Goal: Check status: Check status

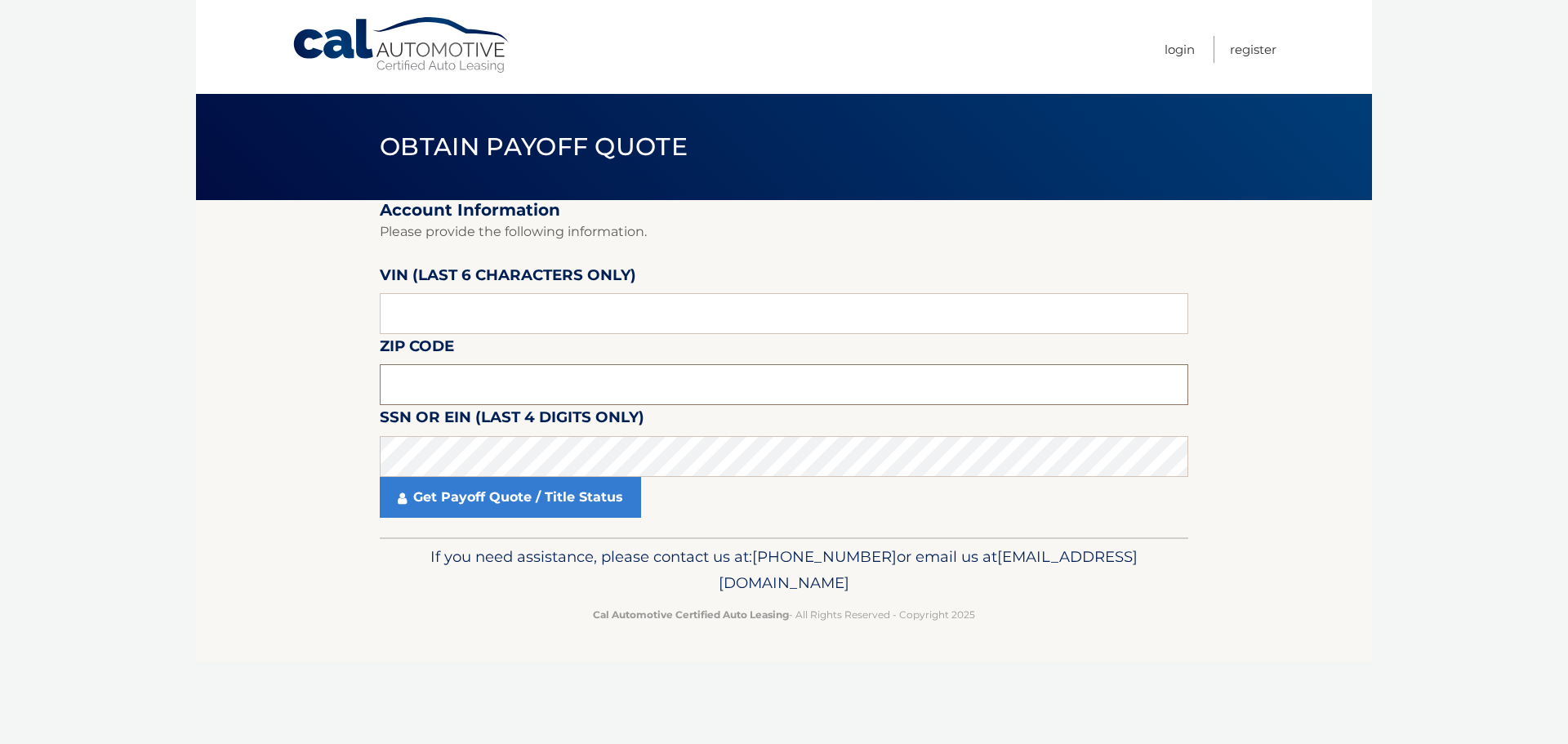
click at [457, 391] on input "text" at bounding box center [784, 385] width 808 height 41
click at [430, 331] on input "text" at bounding box center [784, 313] width 808 height 41
paste input "516192"
type input "516192"
click at [399, 381] on input "text" at bounding box center [784, 385] width 808 height 41
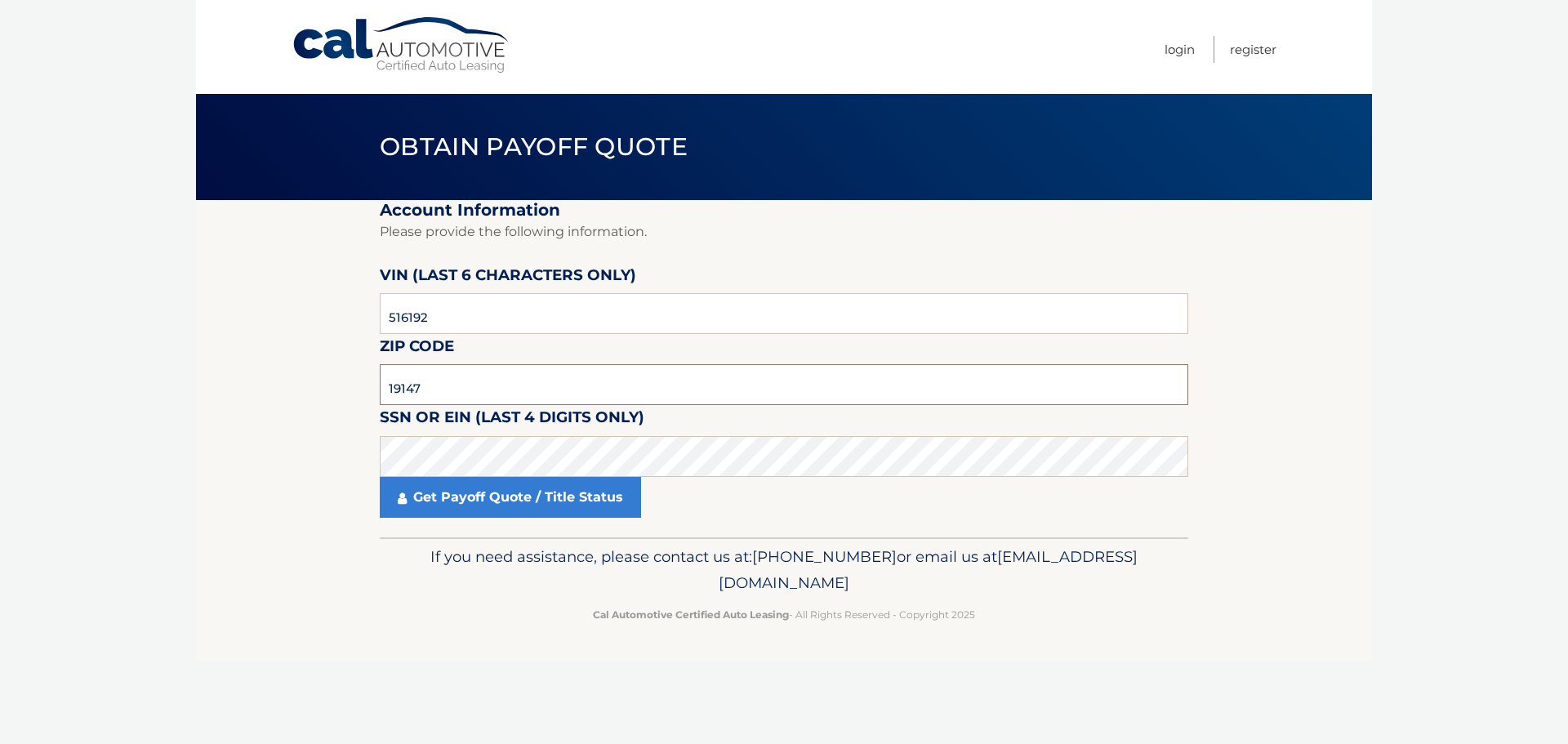
type input "19147"
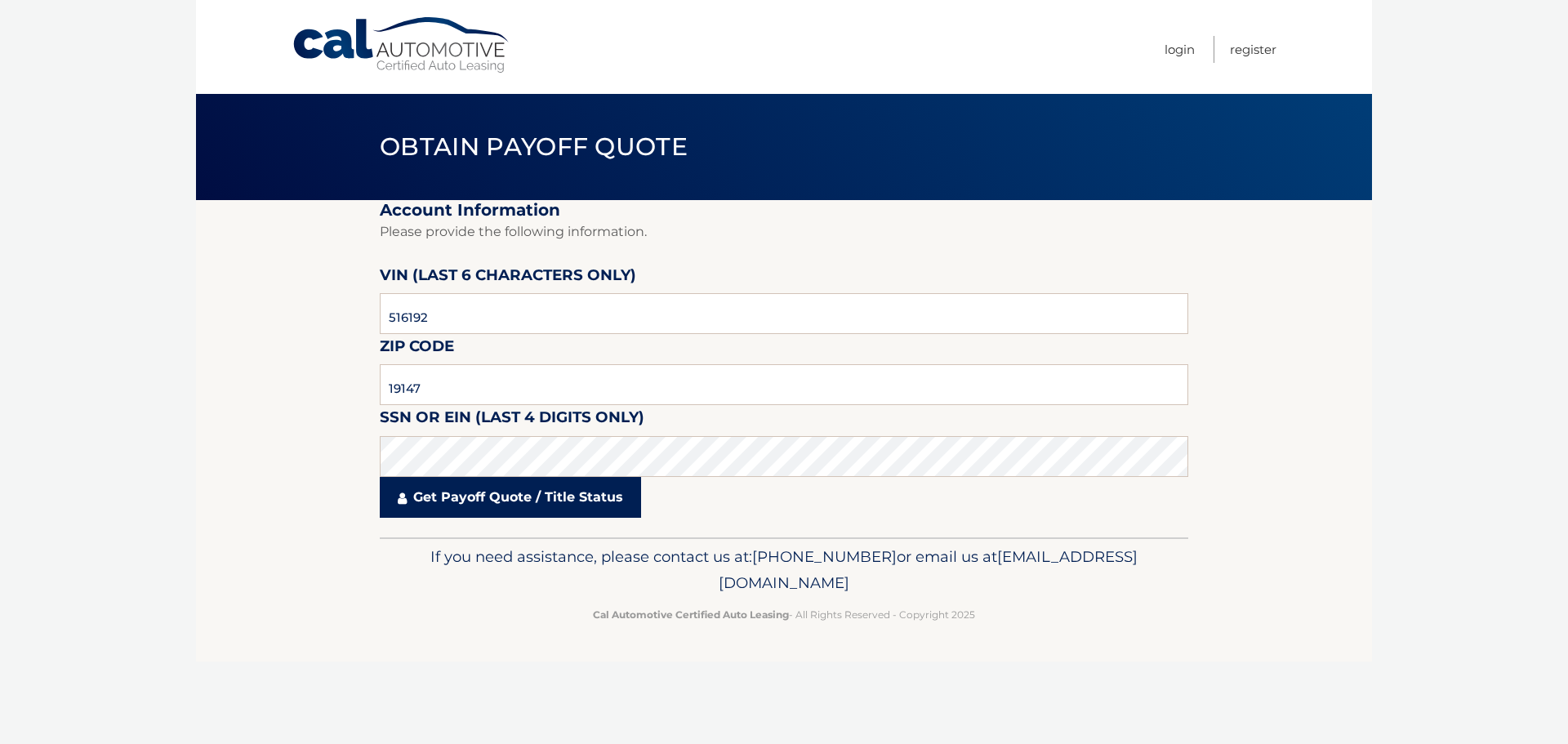
click at [423, 506] on link "Get Payoff Quote / Title Status" at bounding box center [510, 497] width 261 height 41
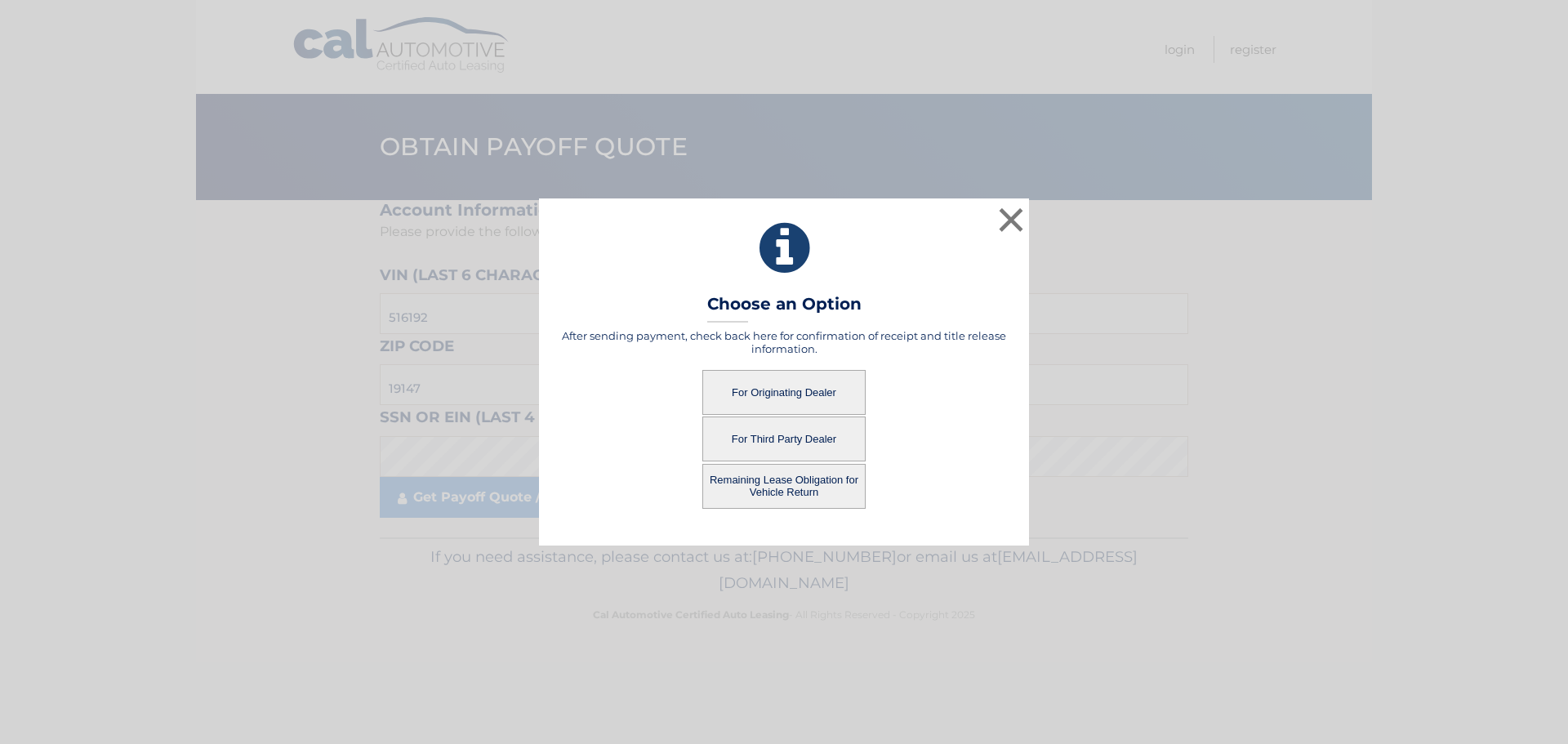
click at [759, 383] on button "For Originating Dealer" at bounding box center [784, 392] width 163 height 45
click at [789, 390] on button "For Originating Dealer" at bounding box center [784, 392] width 163 height 45
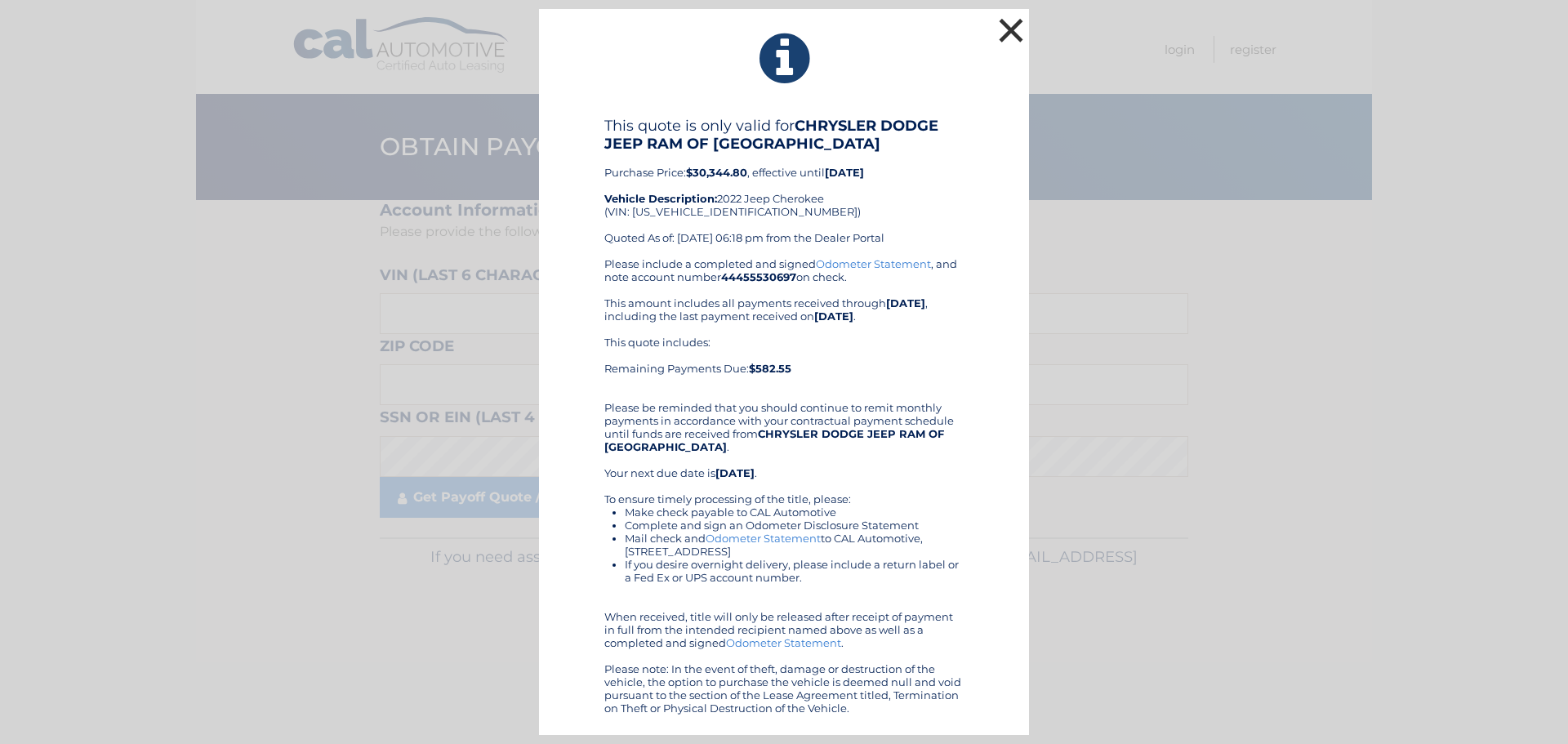
click at [1005, 32] on button "×" at bounding box center [1011, 30] width 32 height 32
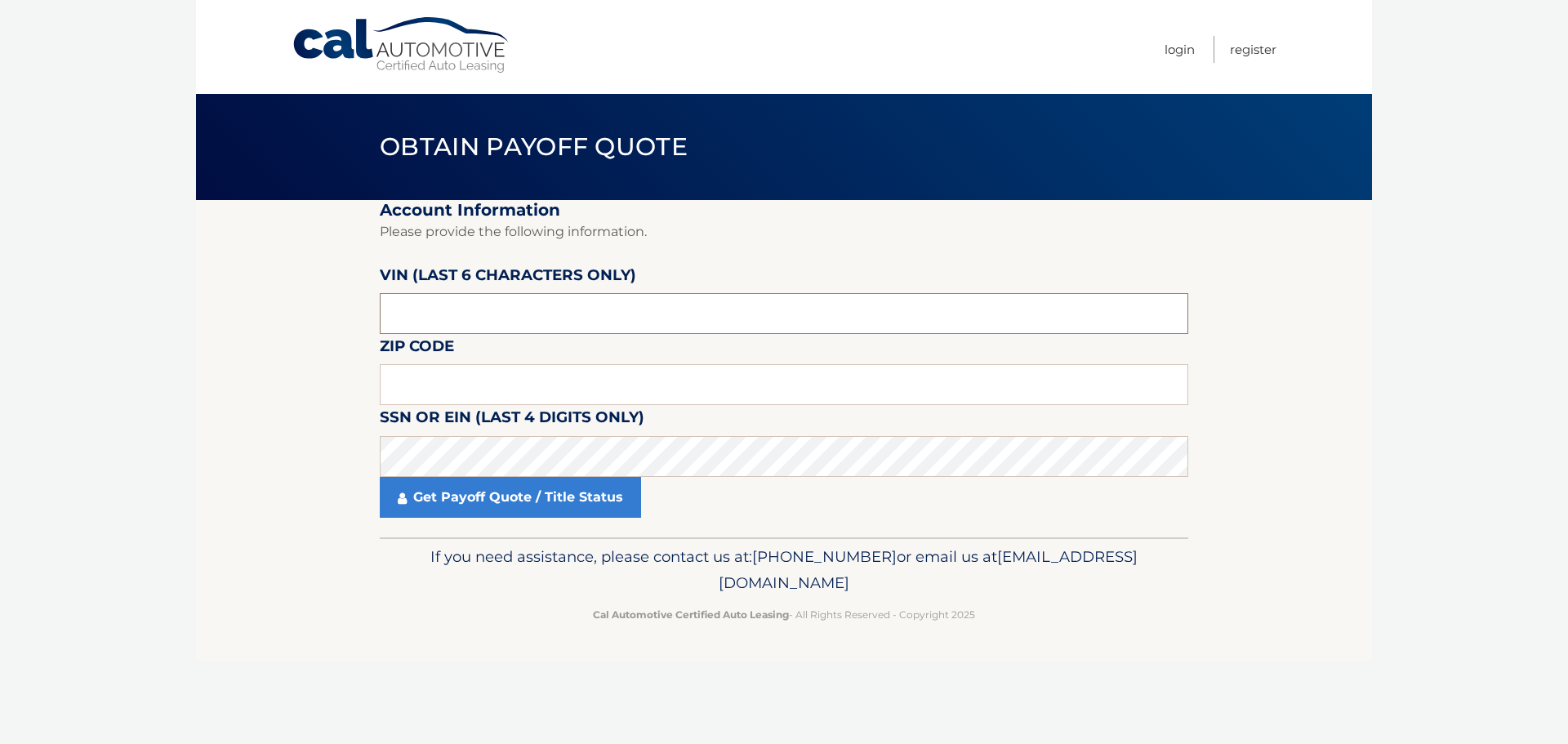
click at [436, 303] on input "text" at bounding box center [784, 313] width 808 height 41
paste input "516192"
type input "516192"
click at [430, 390] on input "text" at bounding box center [784, 385] width 808 height 41
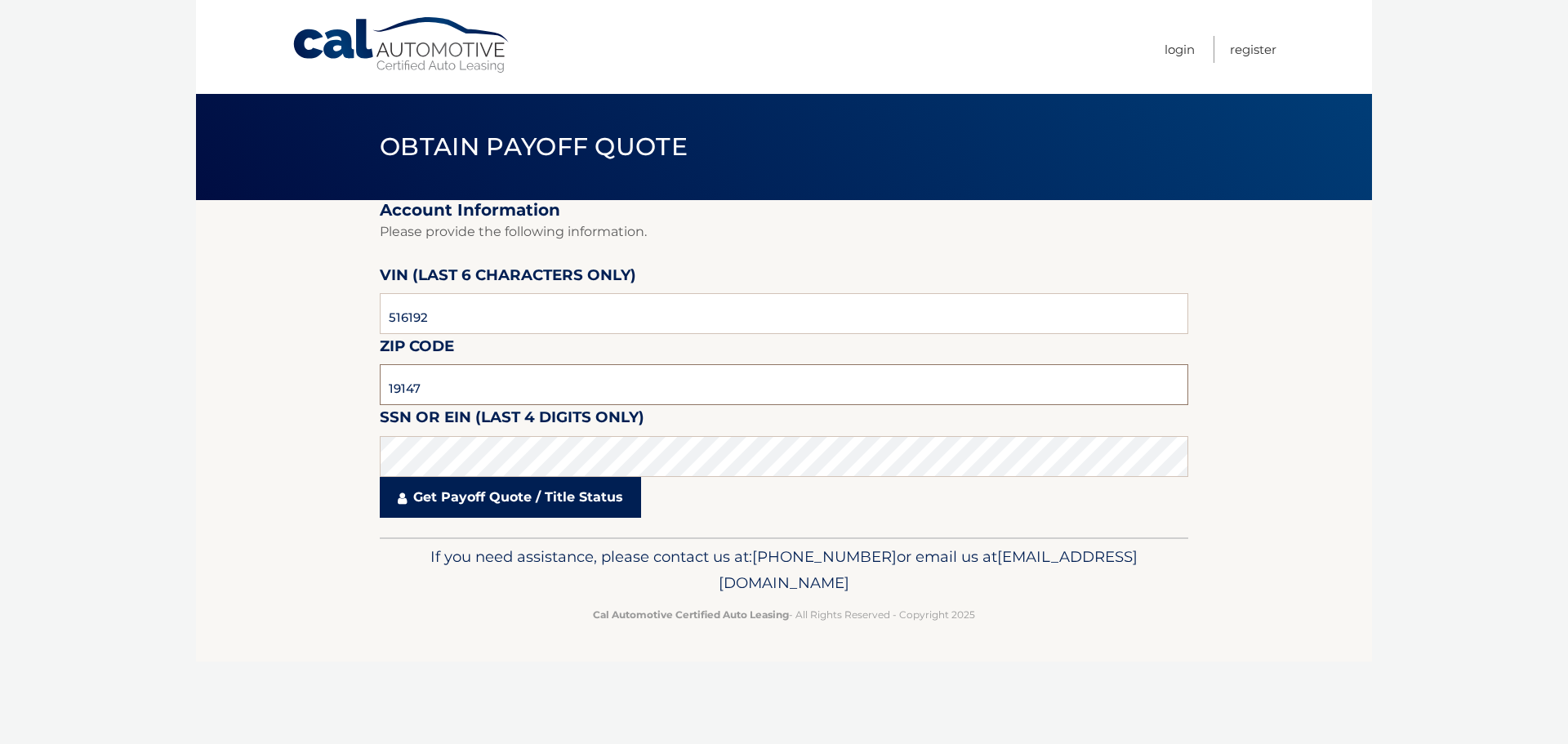
type input "19147"
click at [436, 505] on link "Get Payoff Quote / Title Status" at bounding box center [510, 497] width 261 height 41
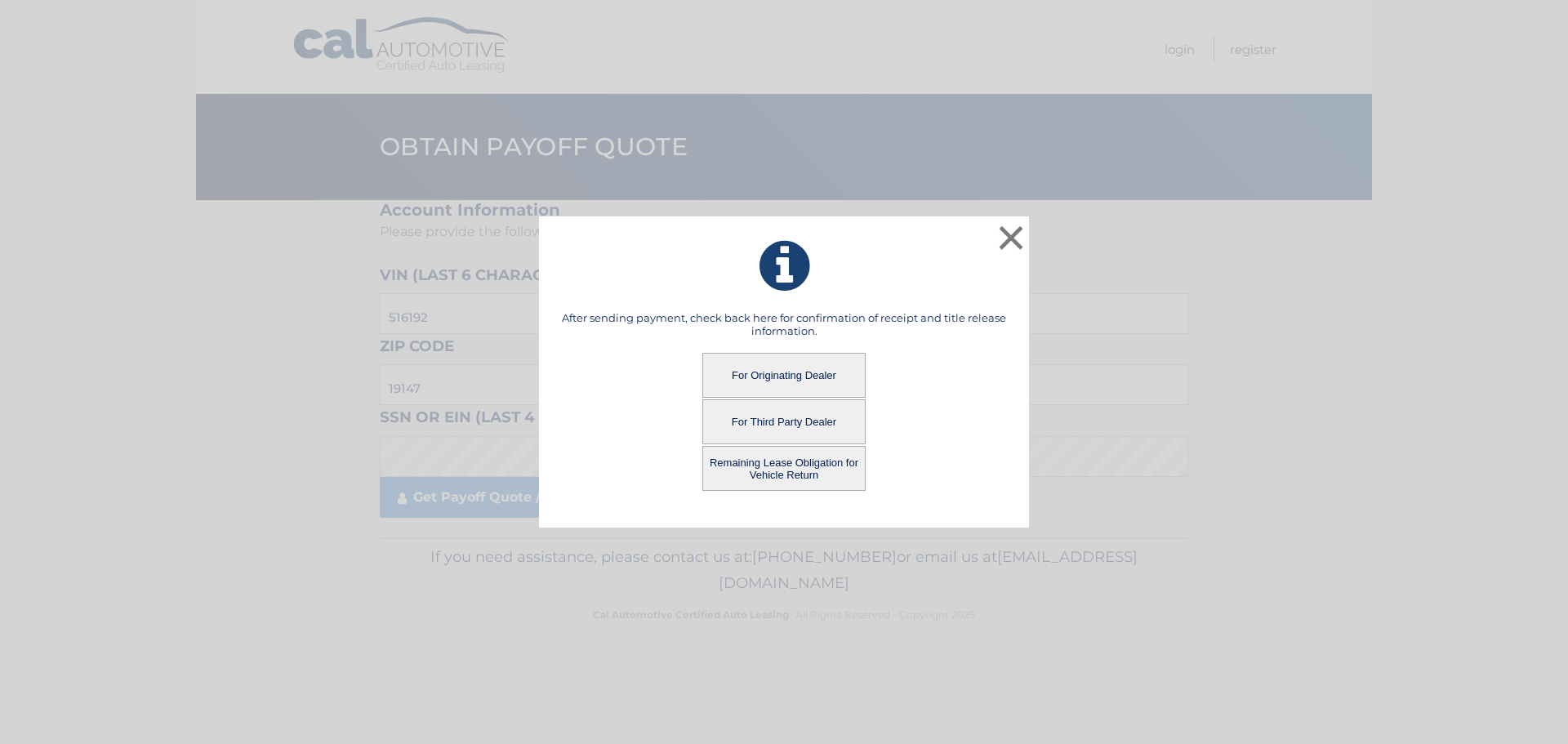
click at [834, 418] on button "For Third Party Dealer" at bounding box center [784, 422] width 163 height 45
click at [775, 423] on button "For Third Party Dealer" at bounding box center [784, 422] width 163 height 45
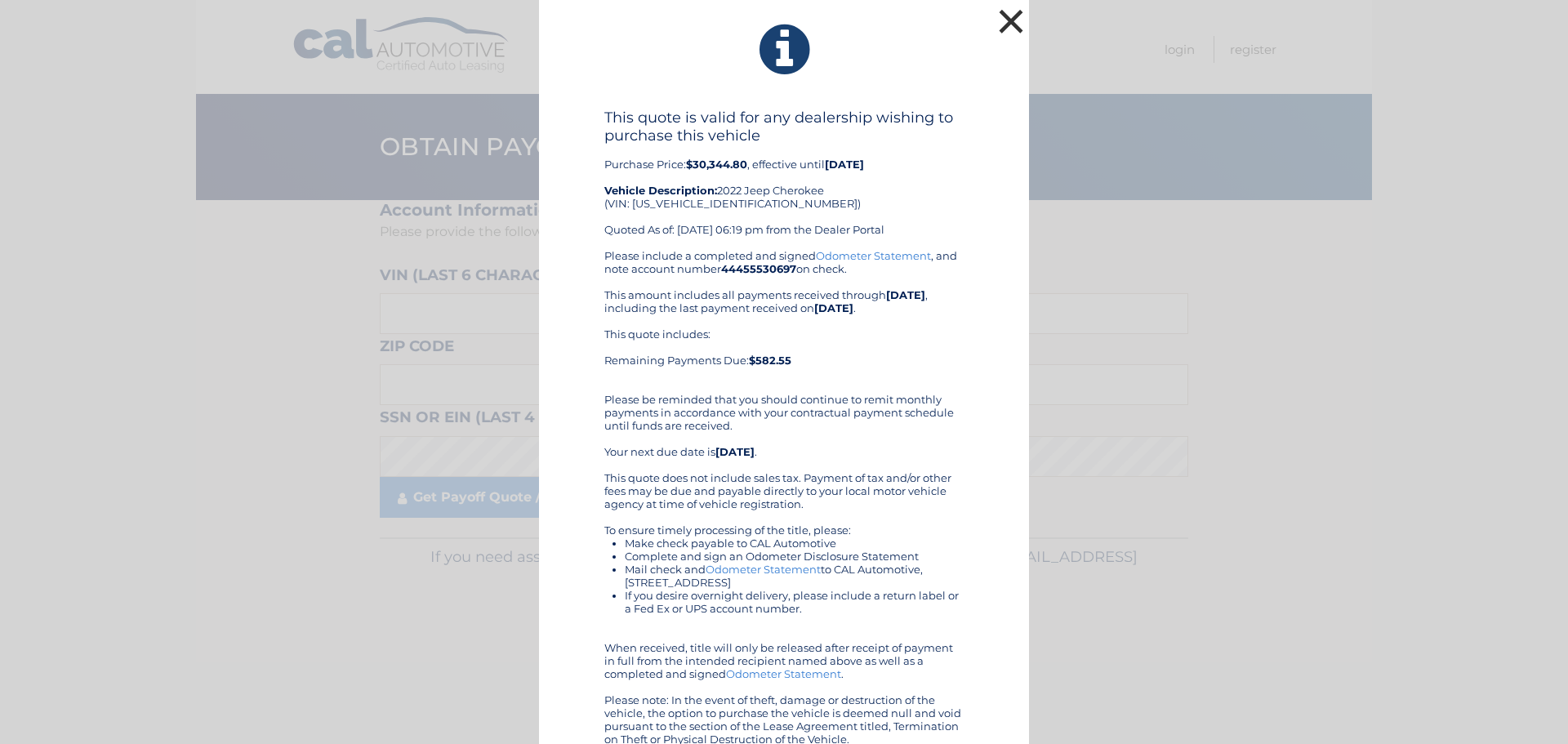
click at [998, 15] on button "×" at bounding box center [1011, 21] width 32 height 32
